Goal: Task Accomplishment & Management: Use online tool/utility

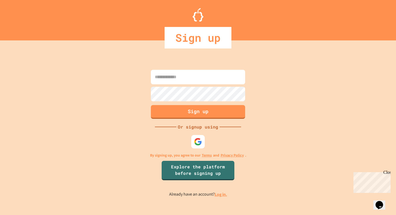
click at [202, 144] on div at bounding box center [197, 141] width 13 height 13
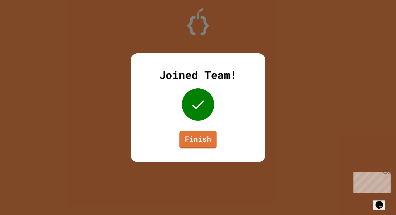
click at [198, 139] on link "Finish" at bounding box center [197, 139] width 37 height 18
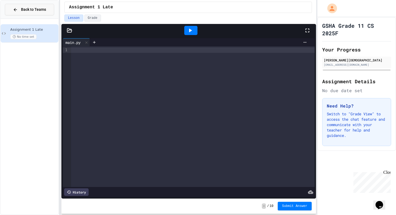
click at [27, 13] on button "Back to Teams" at bounding box center [29, 10] width 49 height 12
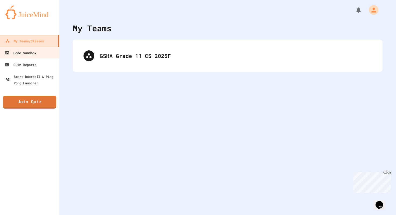
click at [28, 52] on div "Code Sandbox" at bounding box center [21, 53] width 32 height 7
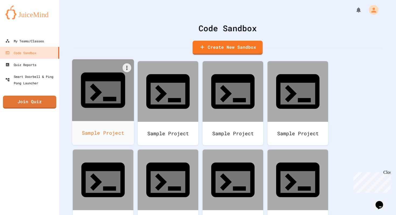
click at [102, 91] on div at bounding box center [103, 90] width 62 height 62
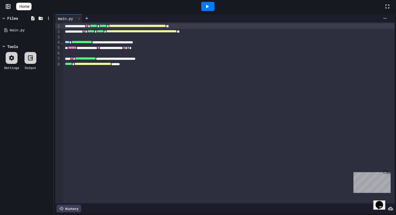
click at [124, 78] on div "**********" at bounding box center [228, 112] width 331 height 181
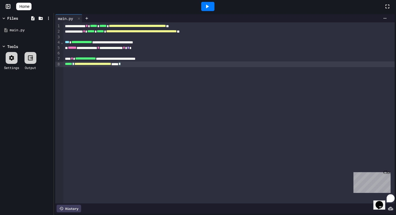
click at [121, 80] on div "**********" at bounding box center [228, 112] width 331 height 181
click at [29, 5] on span "Home" at bounding box center [24, 6] width 10 height 5
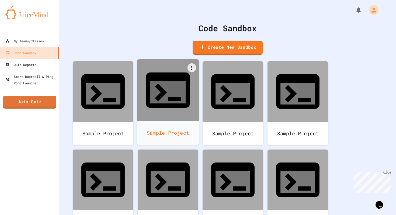
click at [149, 79] on div at bounding box center [168, 90] width 62 height 62
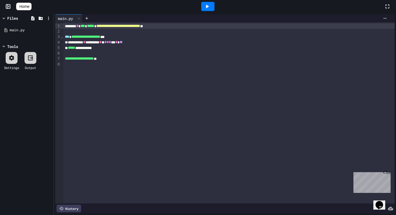
click at [29, 8] on span "Home" at bounding box center [24, 6] width 10 height 5
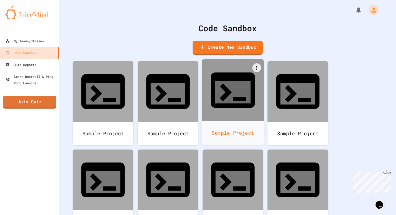
click at [220, 121] on div "Sample Project" at bounding box center [233, 133] width 62 height 24
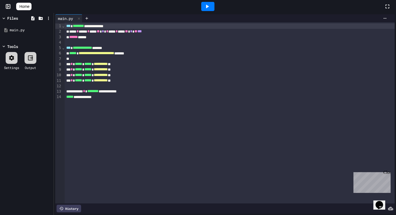
click at [31, 4] on link "Home" at bounding box center [23, 7] width 15 height 8
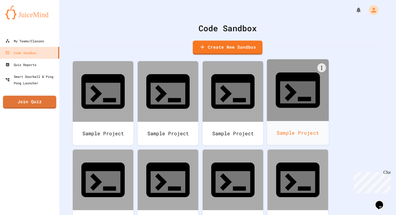
click at [278, 121] on div "Sample Project" at bounding box center [298, 133] width 62 height 24
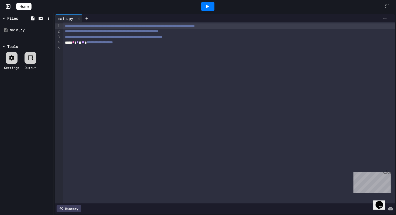
click at [29, 4] on span "Home" at bounding box center [24, 6] width 10 height 5
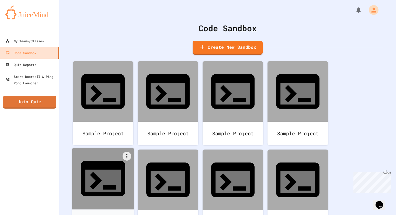
click at [94, 161] on icon at bounding box center [103, 178] width 44 height 35
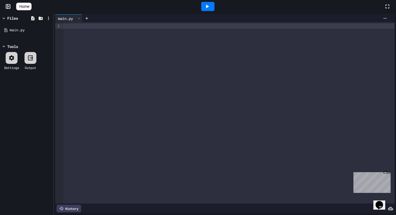
click at [29, 6] on span "Home" at bounding box center [24, 6] width 10 height 5
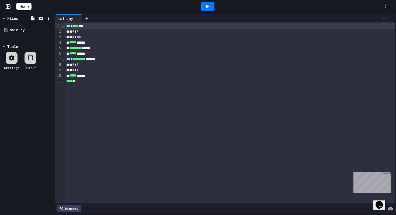
click at [41, 10] on div at bounding box center [207, 6] width 352 height 15
click at [29, 9] on span "Home" at bounding box center [24, 6] width 10 height 5
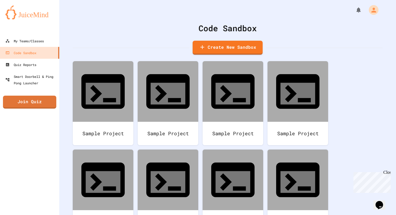
scroll to position [32, 0]
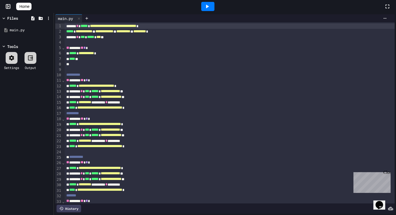
click at [213, 11] on div at bounding box center [207, 6] width 19 height 15
click at [208, 7] on icon at bounding box center [207, 6] width 6 height 6
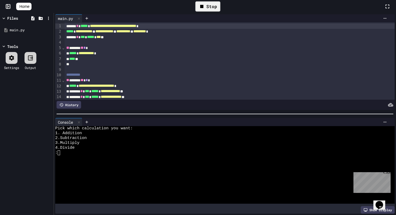
click at [113, 160] on div at bounding box center [222, 162] width 334 height 5
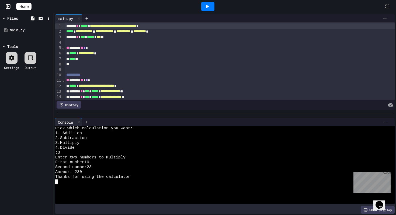
click at [209, 7] on icon at bounding box center [207, 7] width 3 height 4
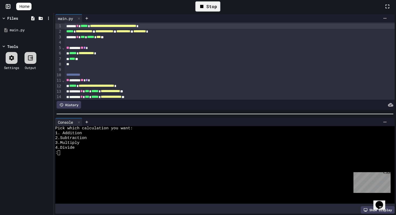
click at [95, 155] on div at bounding box center [222, 157] width 334 height 5
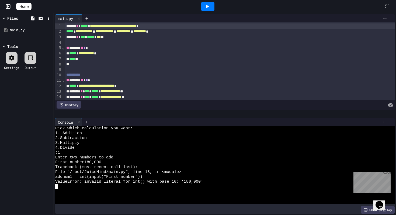
click at [210, 4] on icon at bounding box center [207, 6] width 6 height 6
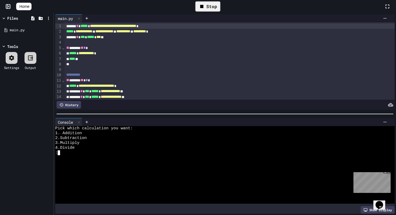
click at [88, 157] on div at bounding box center [222, 157] width 334 height 5
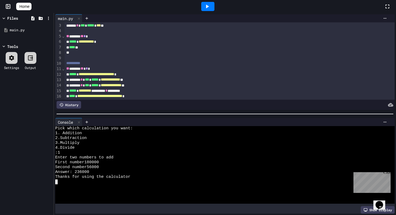
scroll to position [11, 0]
click at [31, 3] on link "Home" at bounding box center [23, 7] width 15 height 8
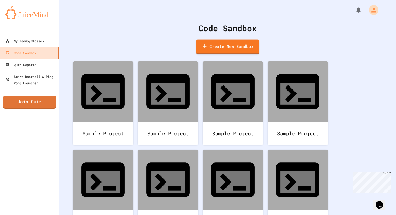
click at [206, 47] on icon at bounding box center [205, 46] width 6 height 7
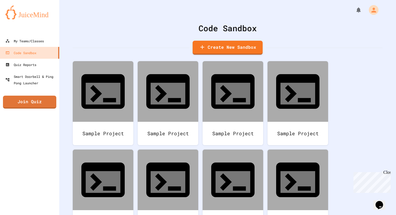
scroll to position [272, 0]
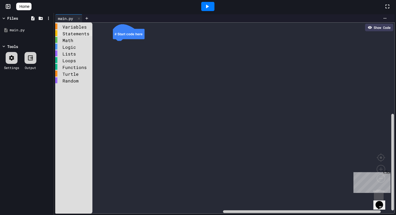
click at [73, 33] on div "Statements" at bounding box center [73, 33] width 37 height 6
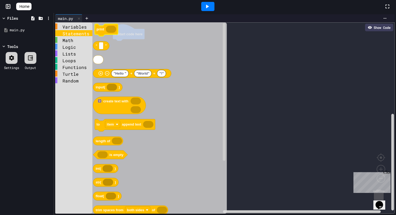
click at [96, 29] on icon "Blockly Workspace" at bounding box center [106, 30] width 23 height 12
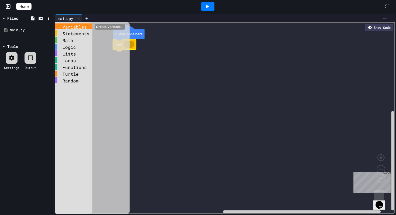
click at [78, 29] on div "Variables" at bounding box center [73, 26] width 37 height 6
click at [79, 34] on div "Statements" at bounding box center [73, 33] width 37 height 6
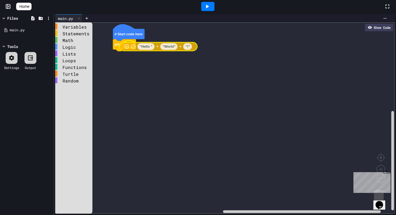
click at [139, 47] on div "Variables Statements Math Logic Lists Loops Functions Turtle Random # Start cod…" at bounding box center [224, 117] width 339 height 191
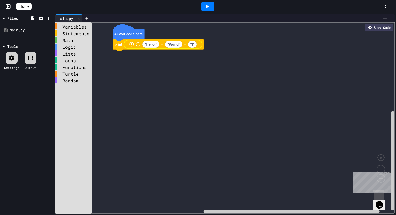
click at [209, 6] on icon at bounding box center [207, 7] width 3 height 4
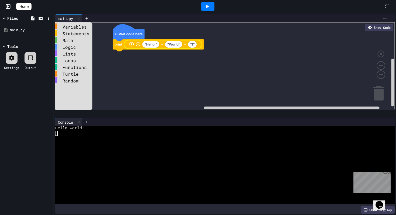
click at [151, 43] on text ""Hello "" at bounding box center [150, 44] width 13 height 4
click at [147, 79] on rect "Blockly Workspace" at bounding box center [224, 65] width 339 height 87
click at [29, 5] on span "Home" at bounding box center [24, 6] width 10 height 5
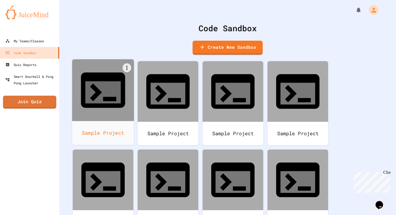
click at [118, 72] on div at bounding box center [103, 90] width 62 height 62
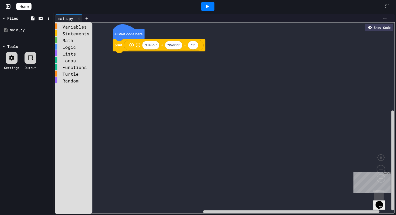
click at [29, 10] on link "Home" at bounding box center [23, 7] width 15 height 8
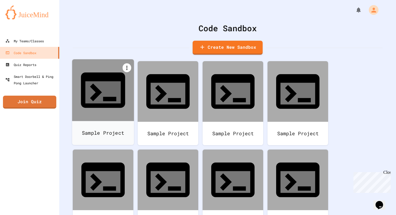
click at [125, 68] on icon at bounding box center [127, 68] width 6 height 6
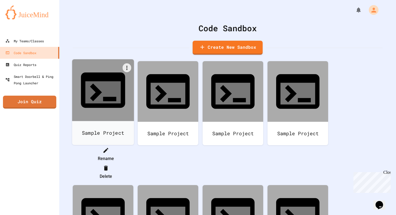
click at [133, 163] on li "Delete" at bounding box center [105, 171] width 55 height 17
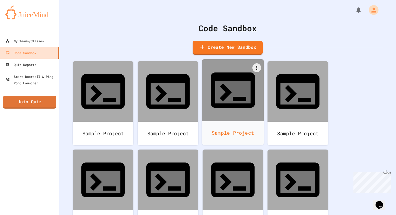
click at [206, 121] on div "Sample Project" at bounding box center [233, 133] width 62 height 24
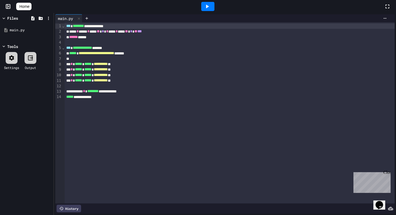
click at [207, 8] on icon at bounding box center [207, 6] width 6 height 6
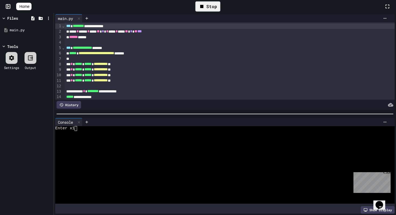
click at [28, 5] on span "Home" at bounding box center [24, 6] width 10 height 5
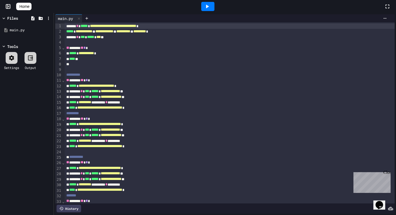
click at [27, 6] on span "Home" at bounding box center [24, 6] width 10 height 5
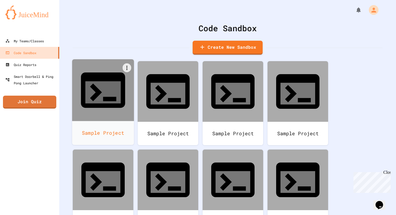
click at [75, 80] on div at bounding box center [103, 90] width 62 height 62
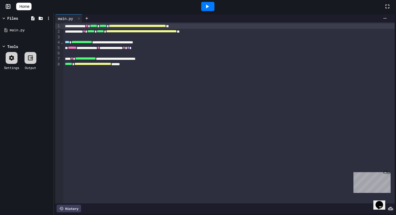
click at [29, 7] on span "Home" at bounding box center [24, 6] width 10 height 5
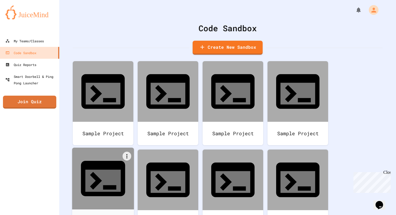
click at [131, 147] on div at bounding box center [103, 178] width 62 height 62
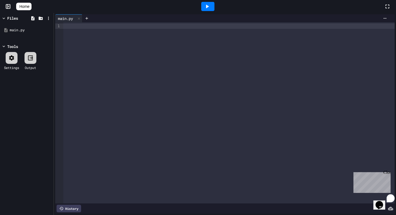
click at [78, 35] on div "To enrich screen reader interactions, please activate Accessibility in Grammarl…" at bounding box center [228, 112] width 331 height 181
click at [204, 2] on div at bounding box center [207, 6] width 13 height 9
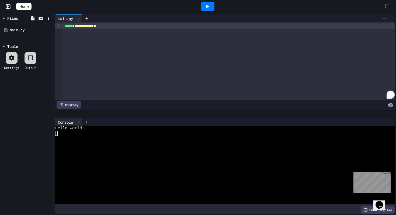
click at [140, 28] on div "**********" at bounding box center [228, 25] width 331 height 5
